Goal: Information Seeking & Learning: Learn about a topic

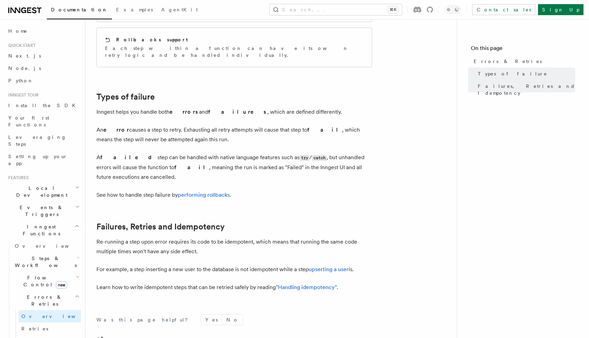
scroll to position [164, 0]
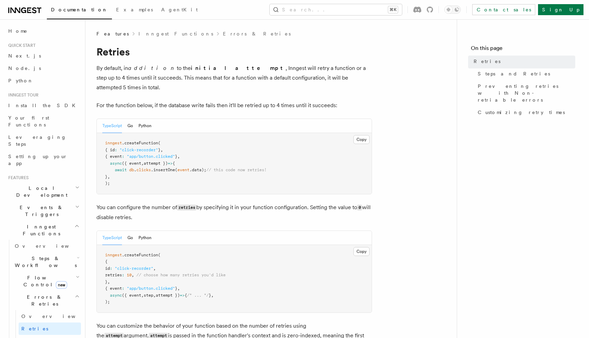
scroll to position [574, 0]
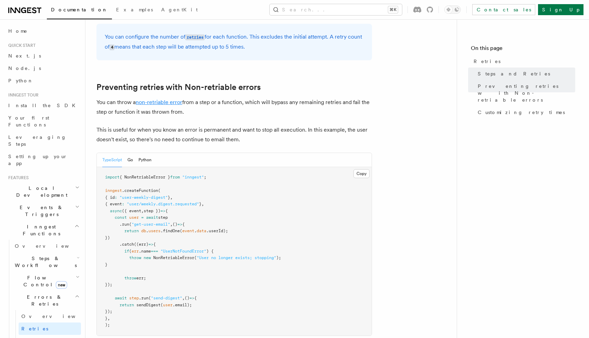
click at [174, 99] on link "non-retriable error" at bounding box center [159, 102] width 46 height 7
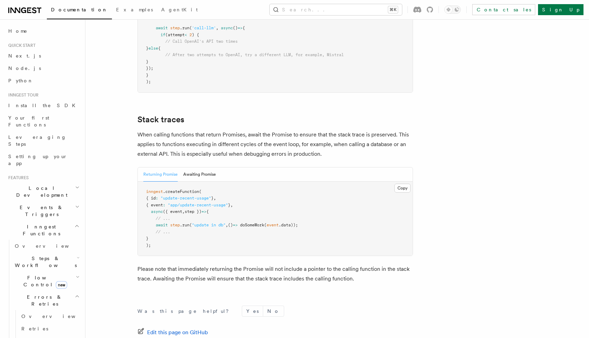
scroll to position [1530, 0]
